Goal: Task Accomplishment & Management: Manage account settings

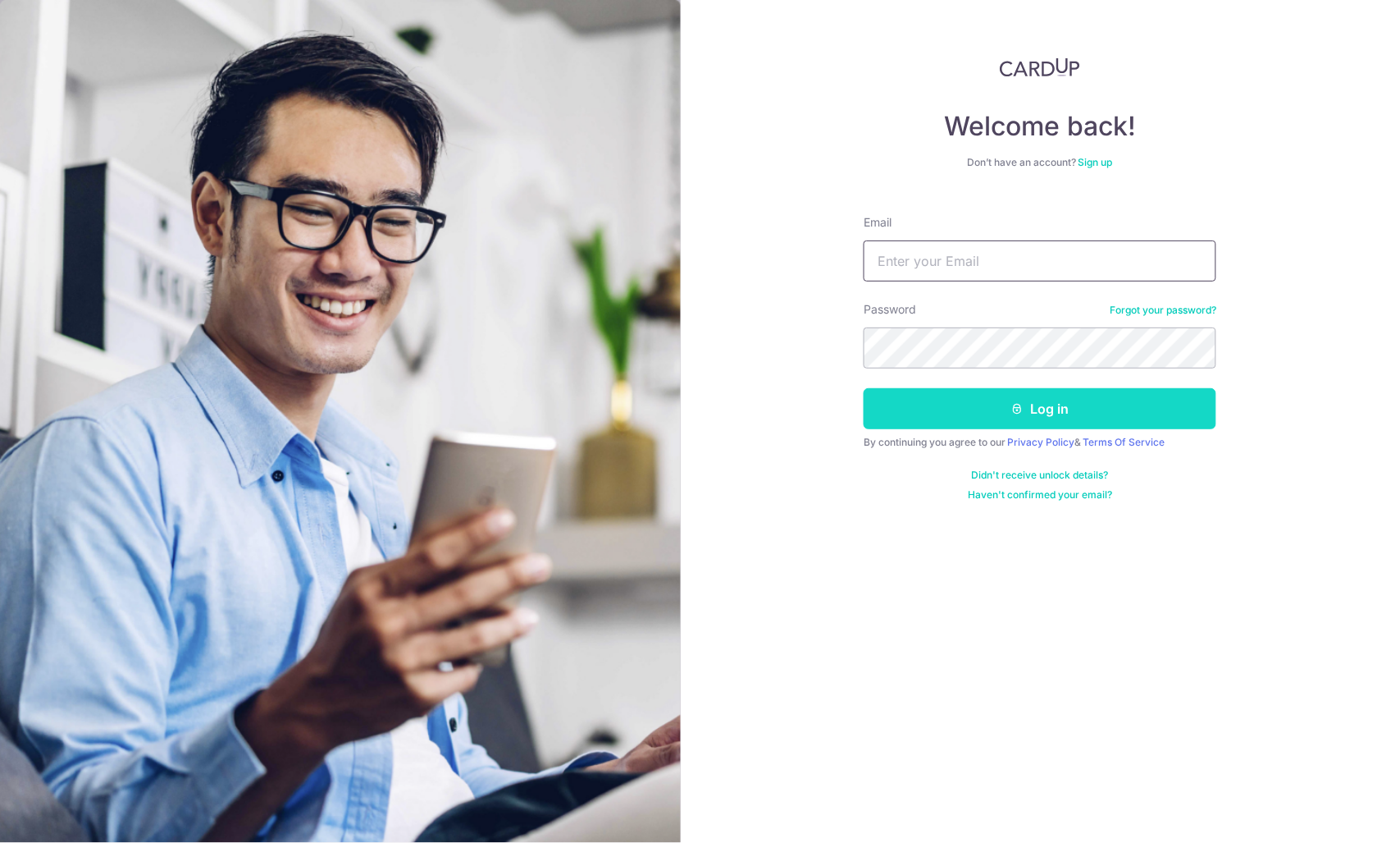
type input "[EMAIL_ADDRESS][DOMAIN_NAME]"
click at [935, 397] on button "Log in" at bounding box center [1040, 409] width 352 height 41
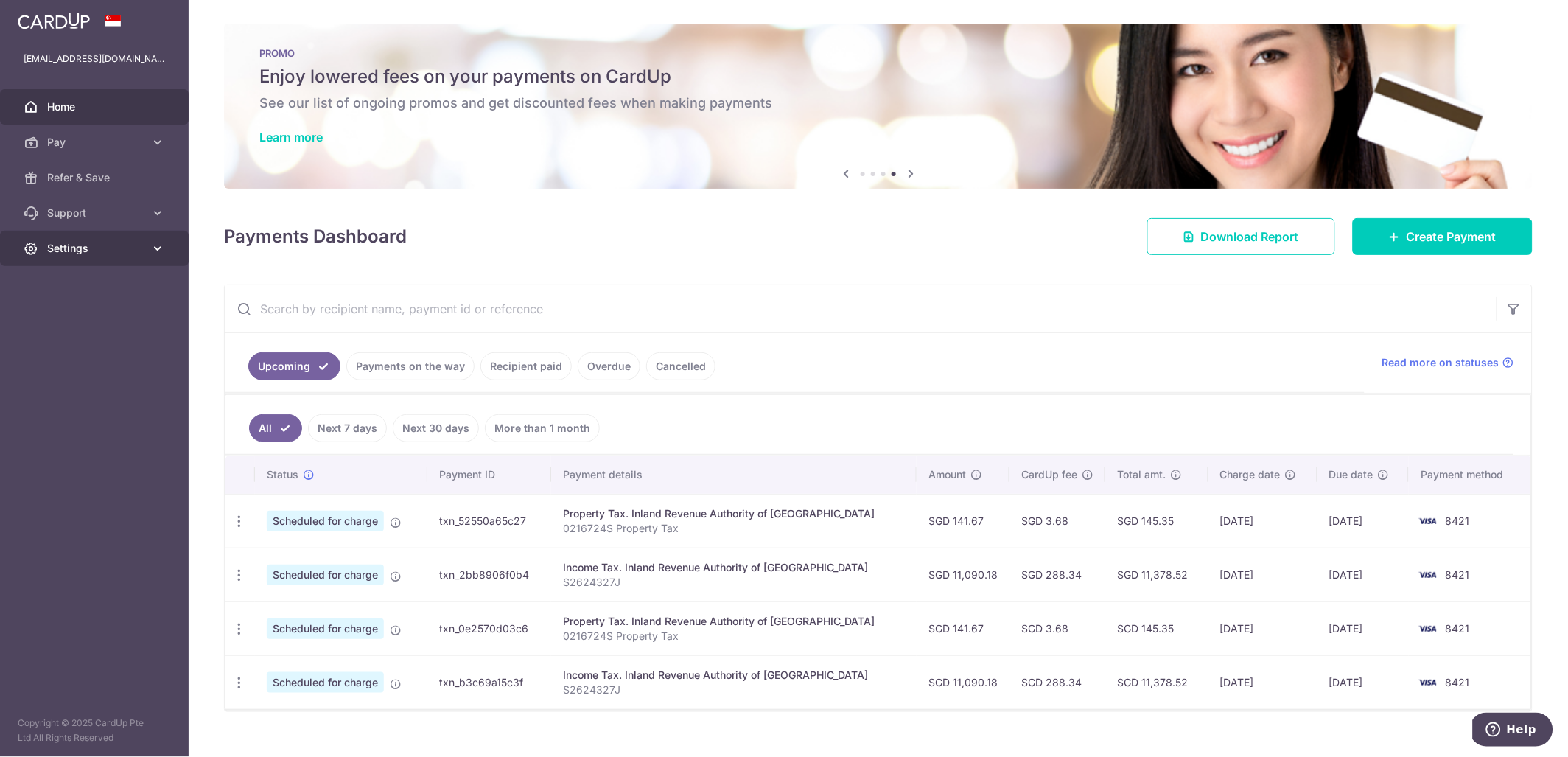
click at [95, 251] on span "Settings" at bounding box center [96, 248] width 97 height 15
click at [81, 317] on span "Logout" at bounding box center [96, 318] width 97 height 15
